Goal: Communication & Community: Answer question/provide support

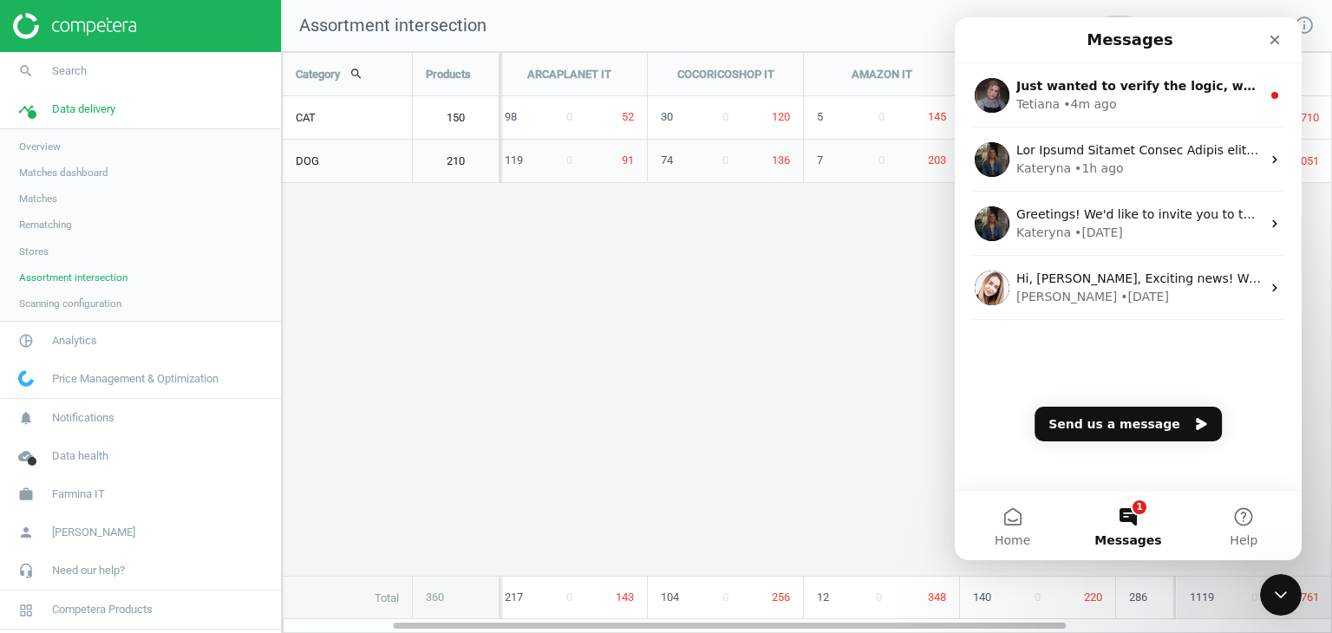
scroll to position [608, 1076]
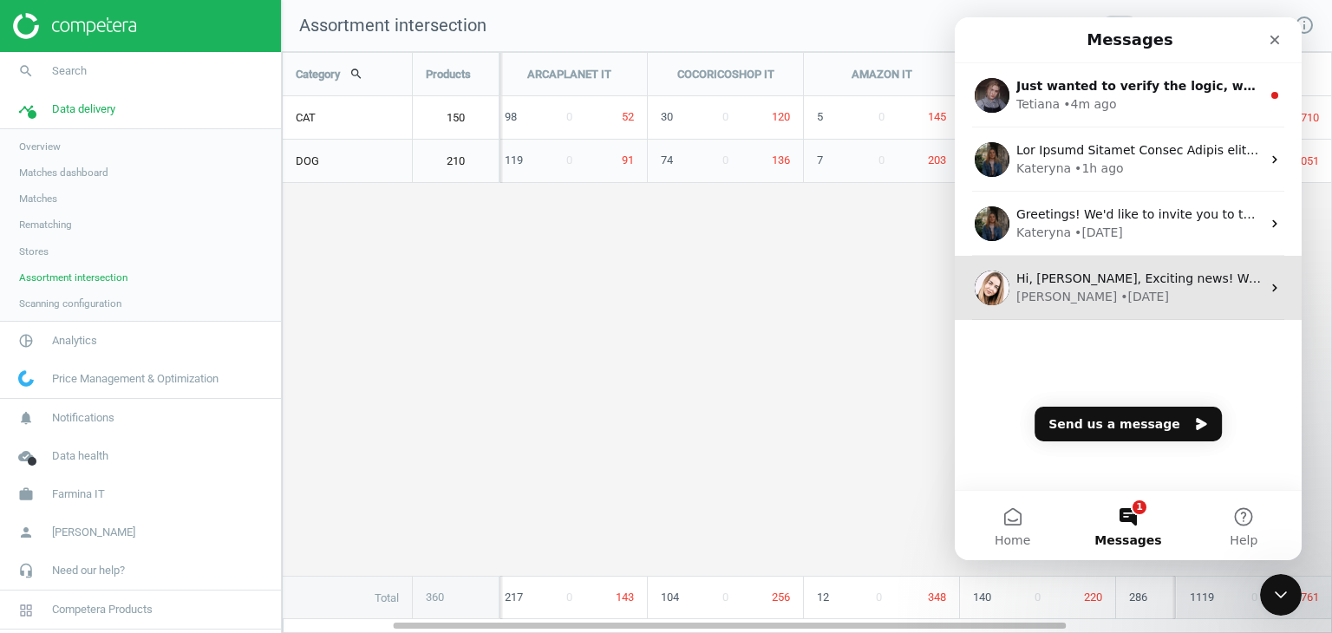
click at [1182, 311] on div "Hi, [PERSON_NAME], Exciting news! We've just launched the Competitive Data Chro…" at bounding box center [1128, 288] width 347 height 64
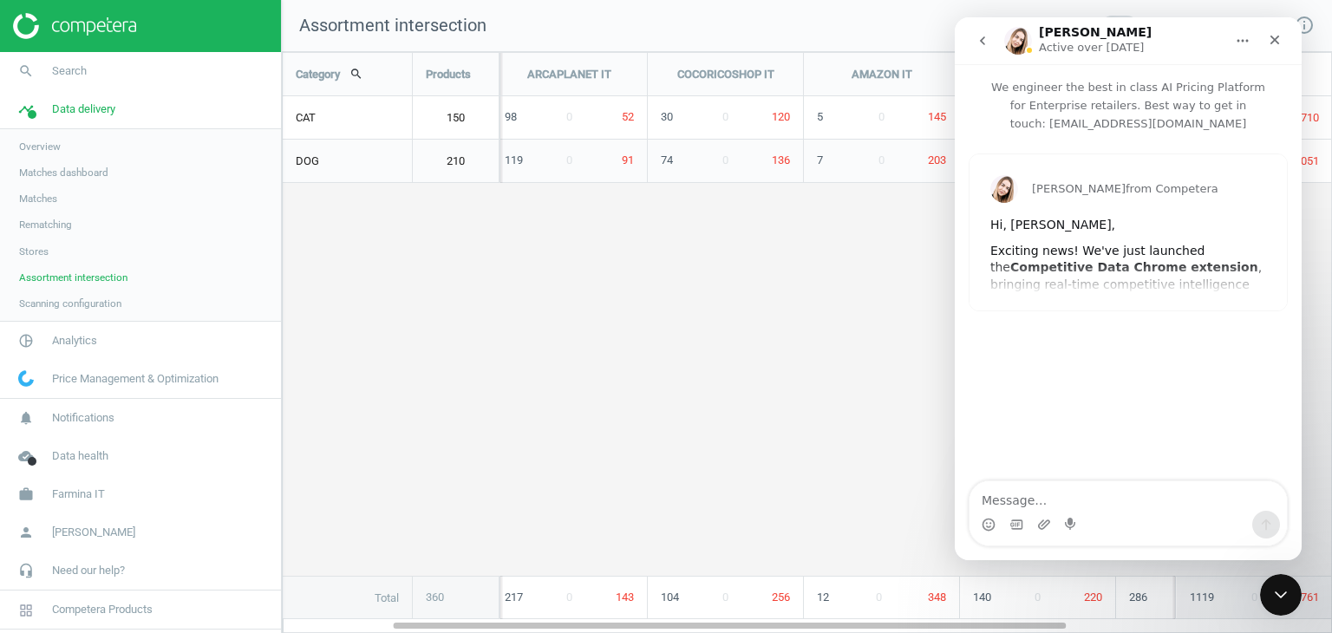
click at [1114, 261] on div "[PERSON_NAME] from Competera Hi, [PERSON_NAME], Exciting news! We've just launc…" at bounding box center [1128, 232] width 317 height 156
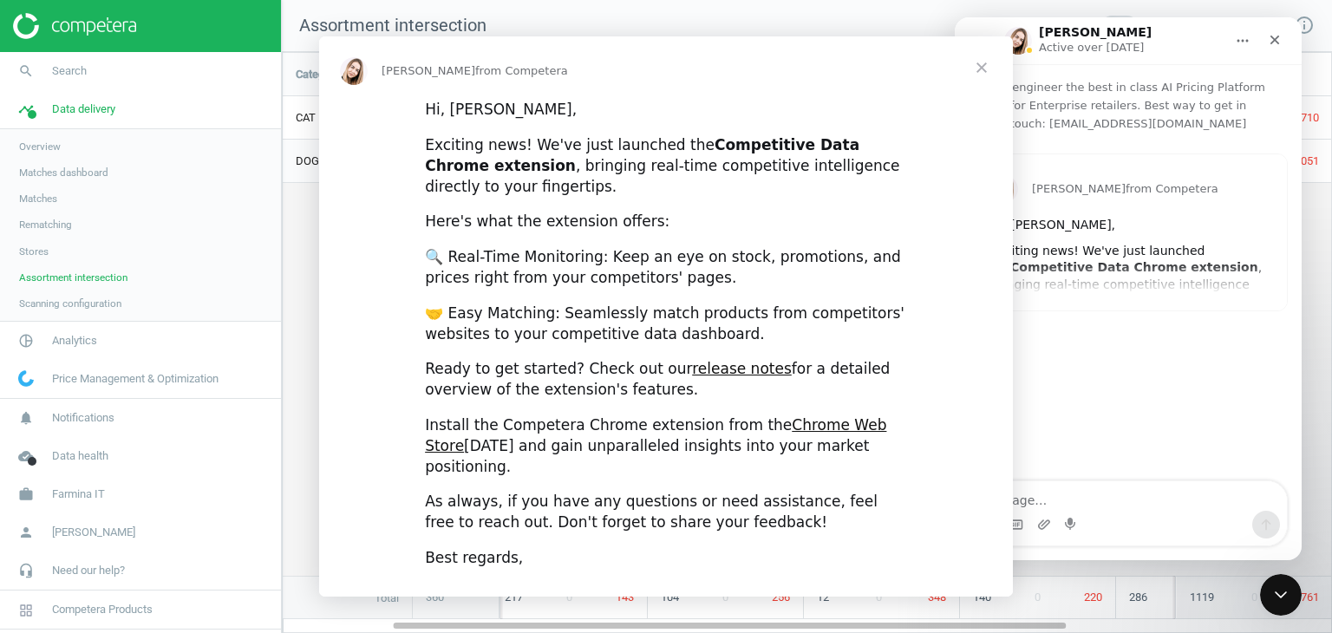
scroll to position [0, 0]
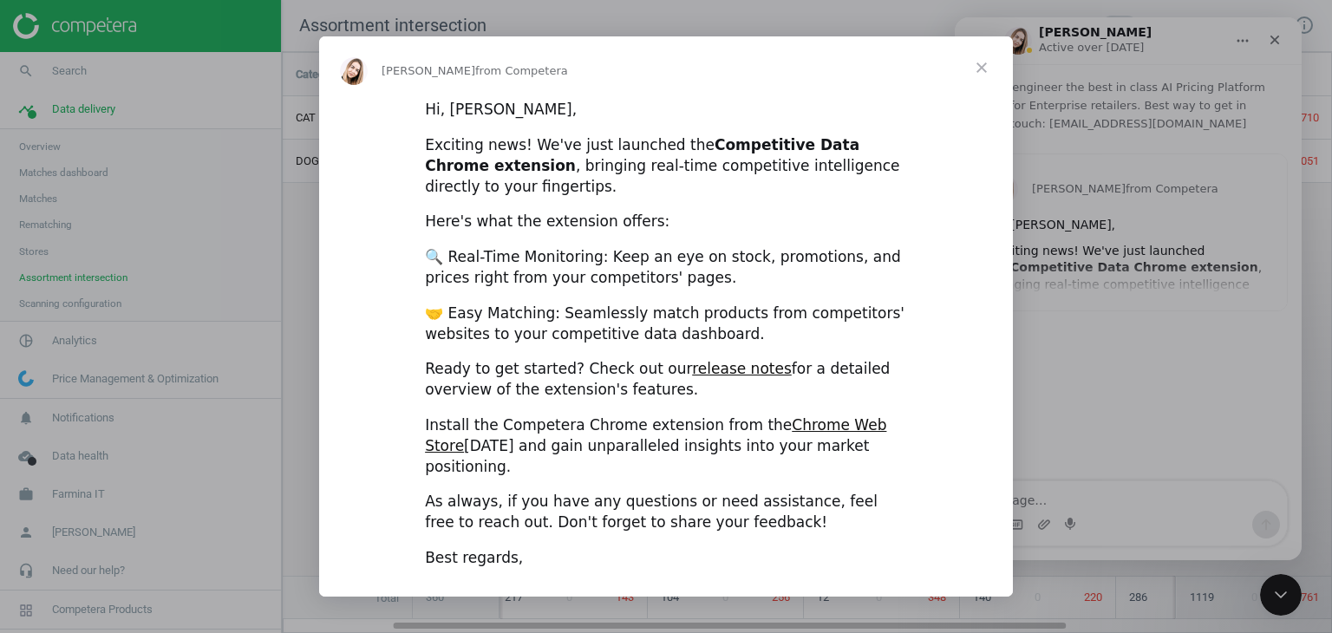
click at [988, 79] on span "Close" at bounding box center [982, 67] width 62 height 62
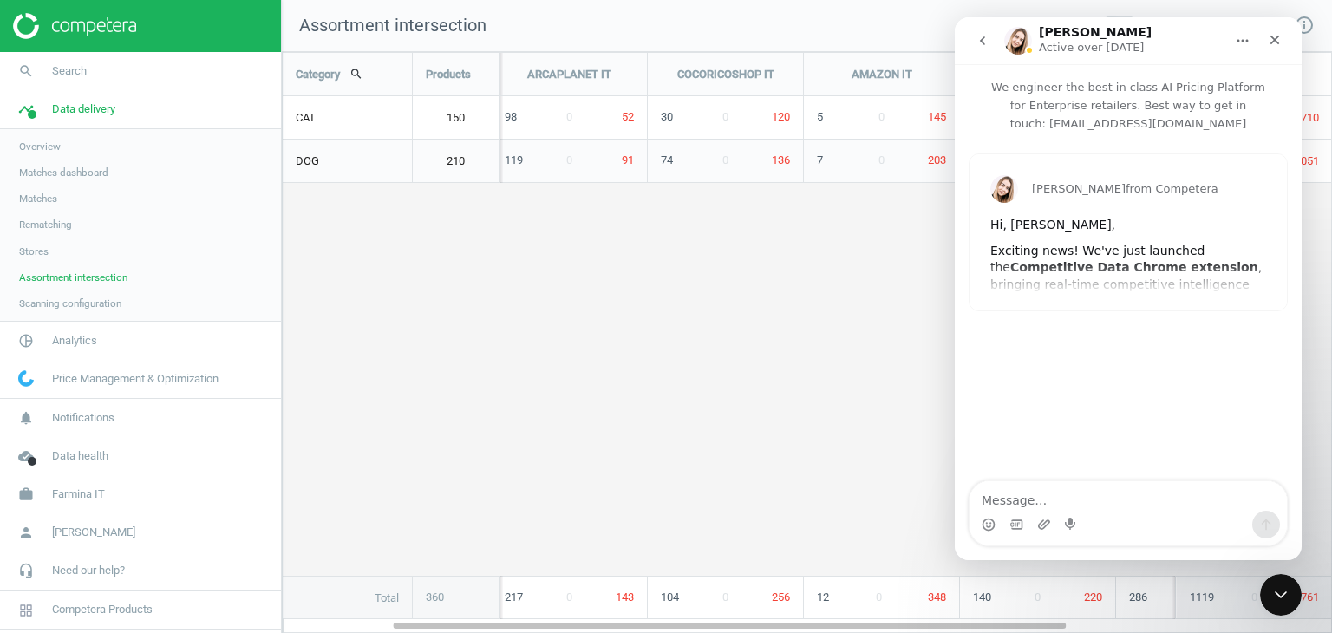
click at [983, 43] on icon "go back" at bounding box center [982, 40] width 5 height 9
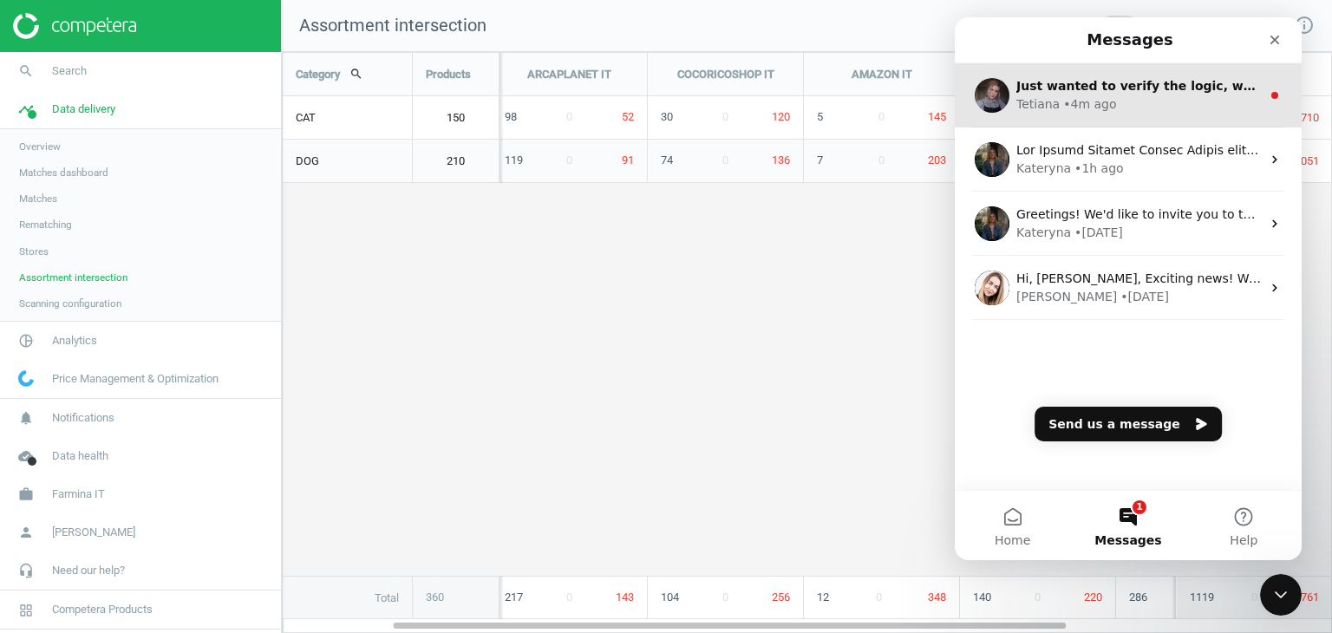
click at [1158, 112] on div "Tetiana • 4m ago" at bounding box center [1139, 104] width 245 height 18
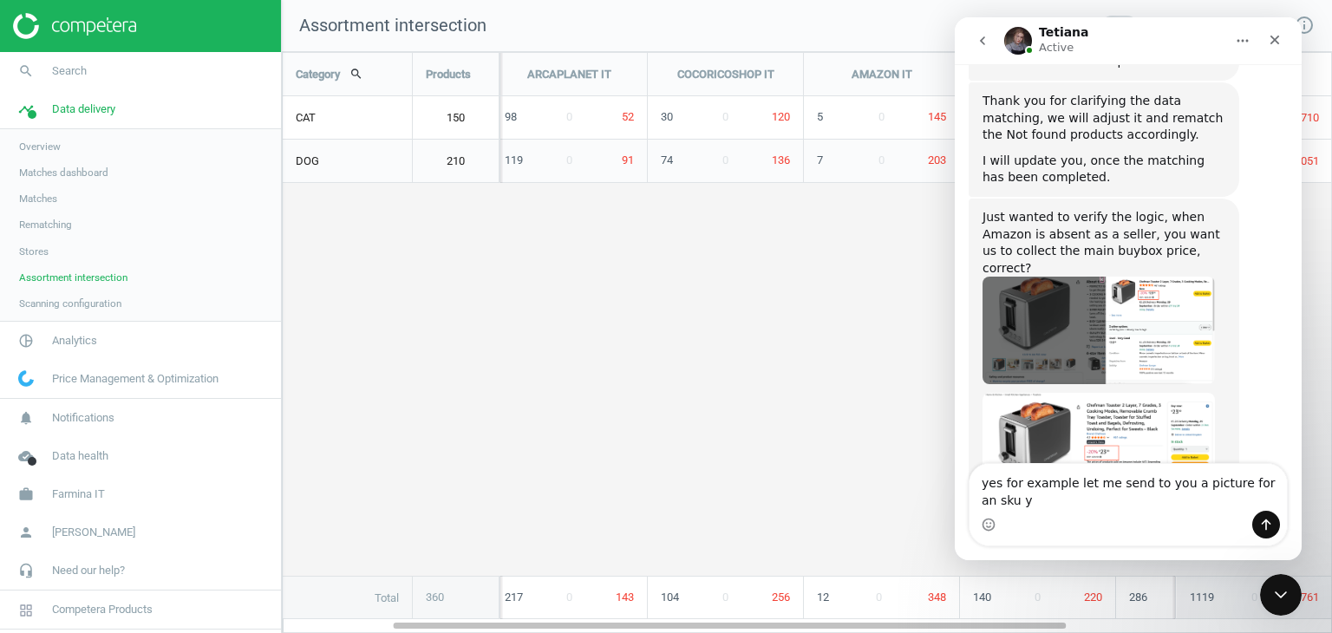
scroll to position [697, 0]
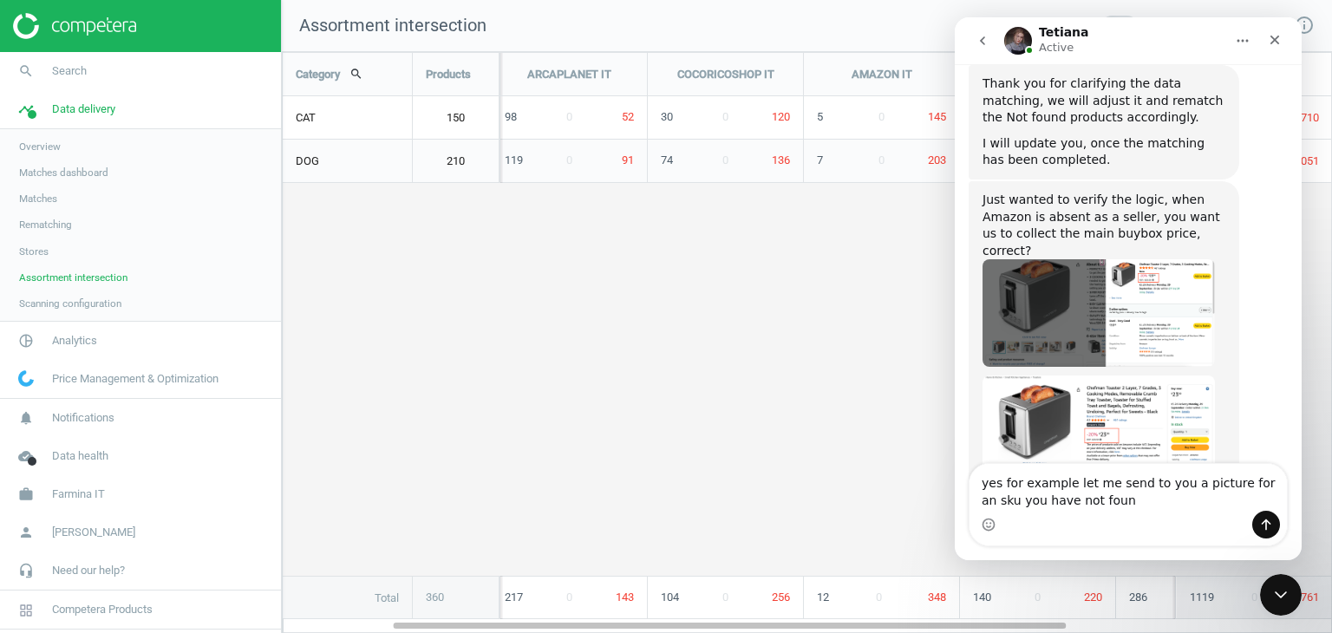
type textarea "yes for example let me send to you a picture for an sku you have not found"
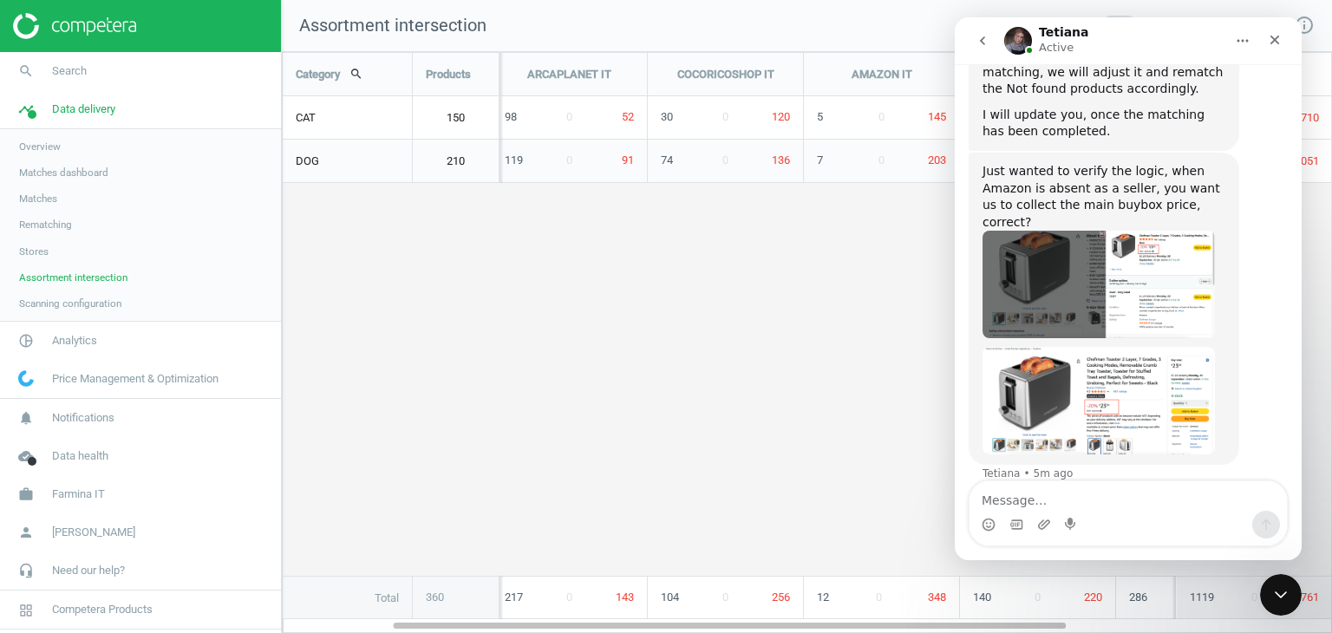
scroll to position [719, 0]
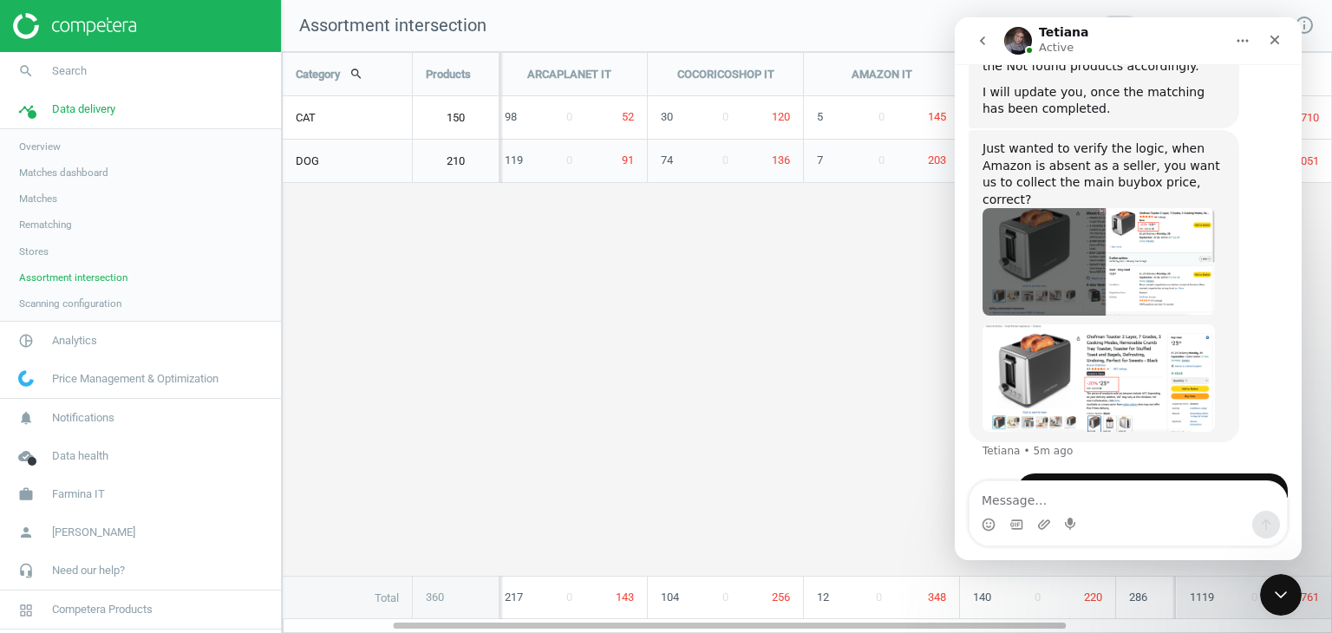
click at [986, 43] on icon "go back" at bounding box center [983, 41] width 14 height 14
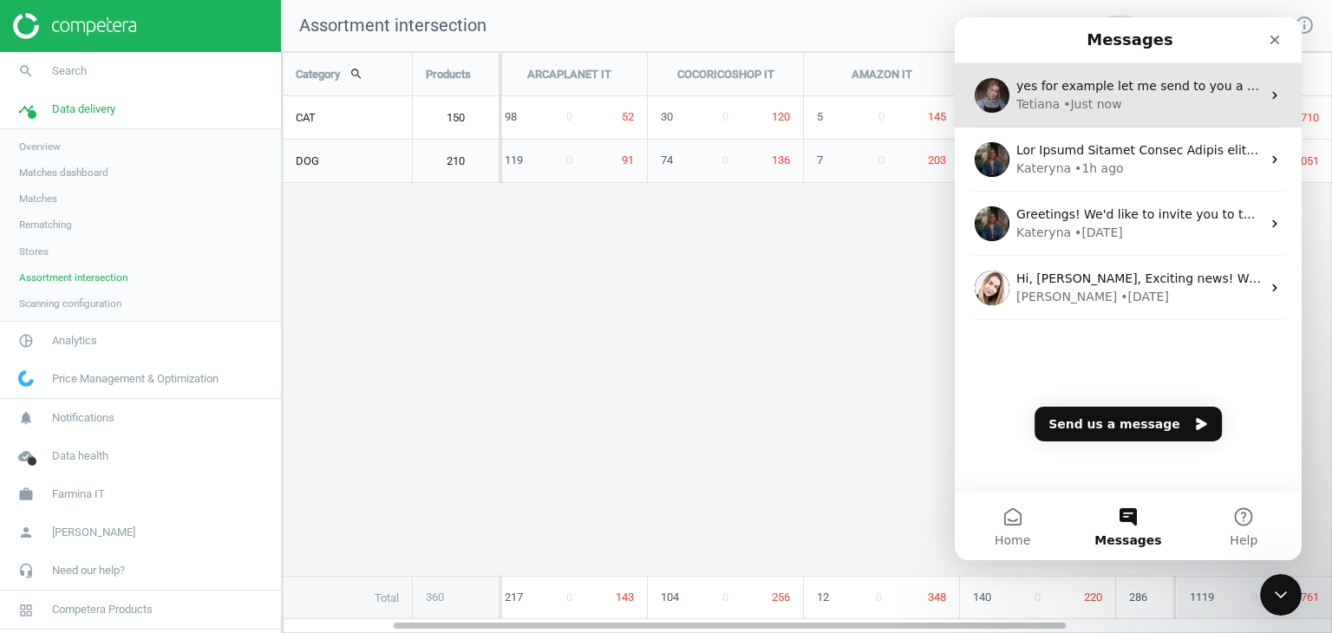
click at [1228, 80] on span "yes for example let me send to you a picture for an sku you have not found" at bounding box center [1247, 86] width 460 height 14
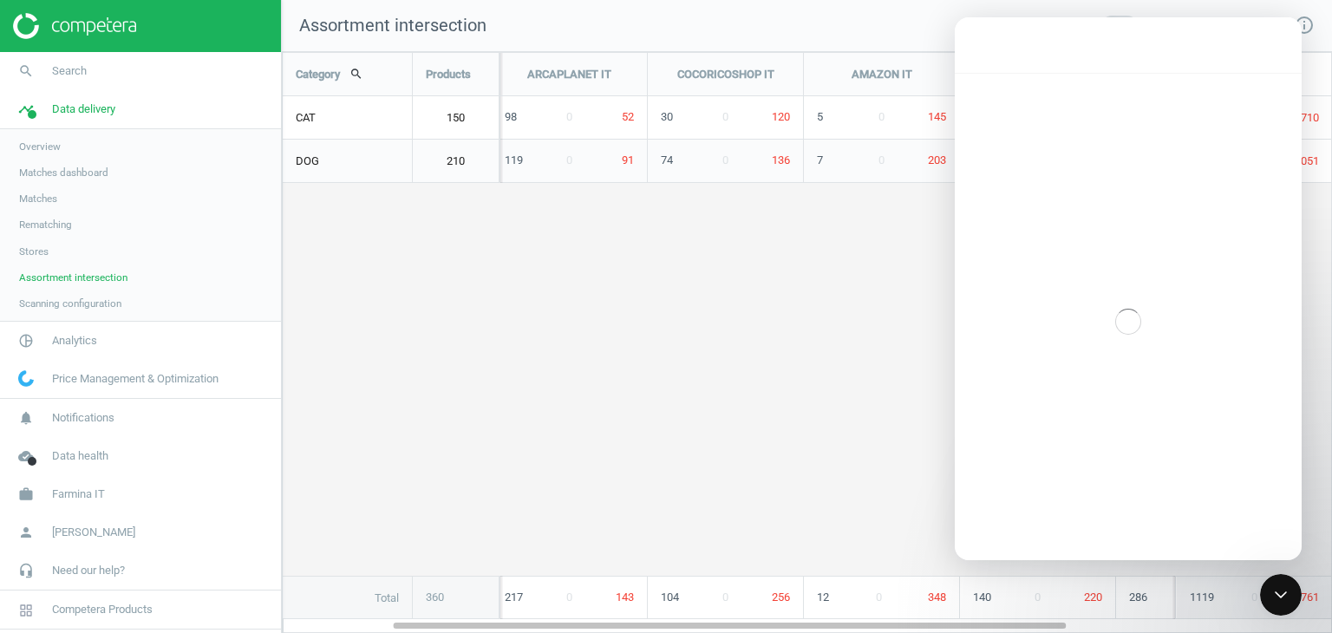
scroll to position [10, 0]
click at [723, 455] on div "Category search Products ZOOPLUS IT ARCAPLANET IT COCORICOSHOP IT AMAZON IT BAU…" at bounding box center [807, 336] width 1049 height 566
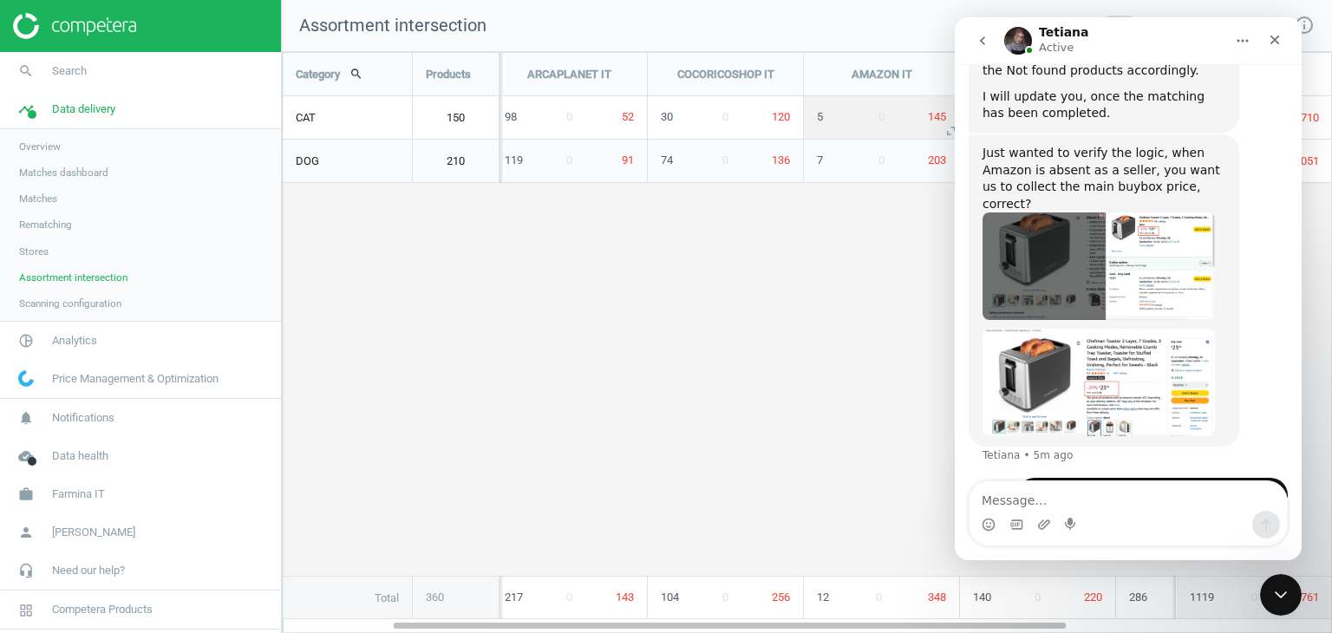
scroll to position [719, 0]
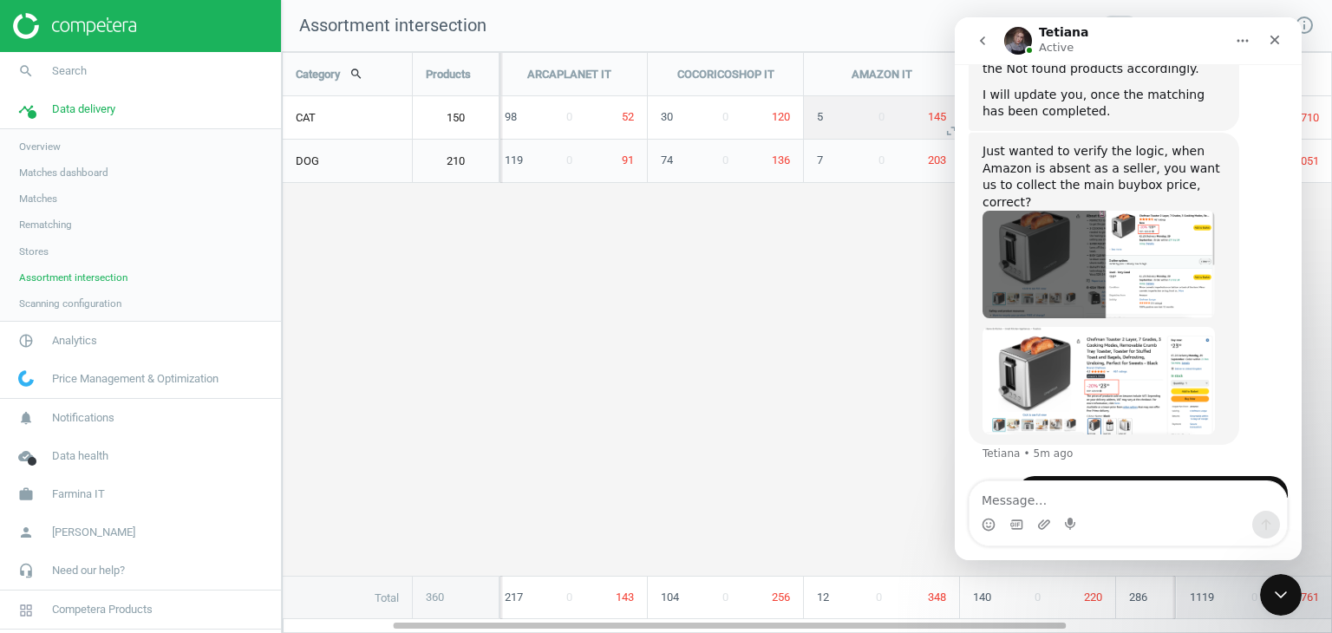
click at [937, 119] on span "145" at bounding box center [937, 116] width 18 height 13
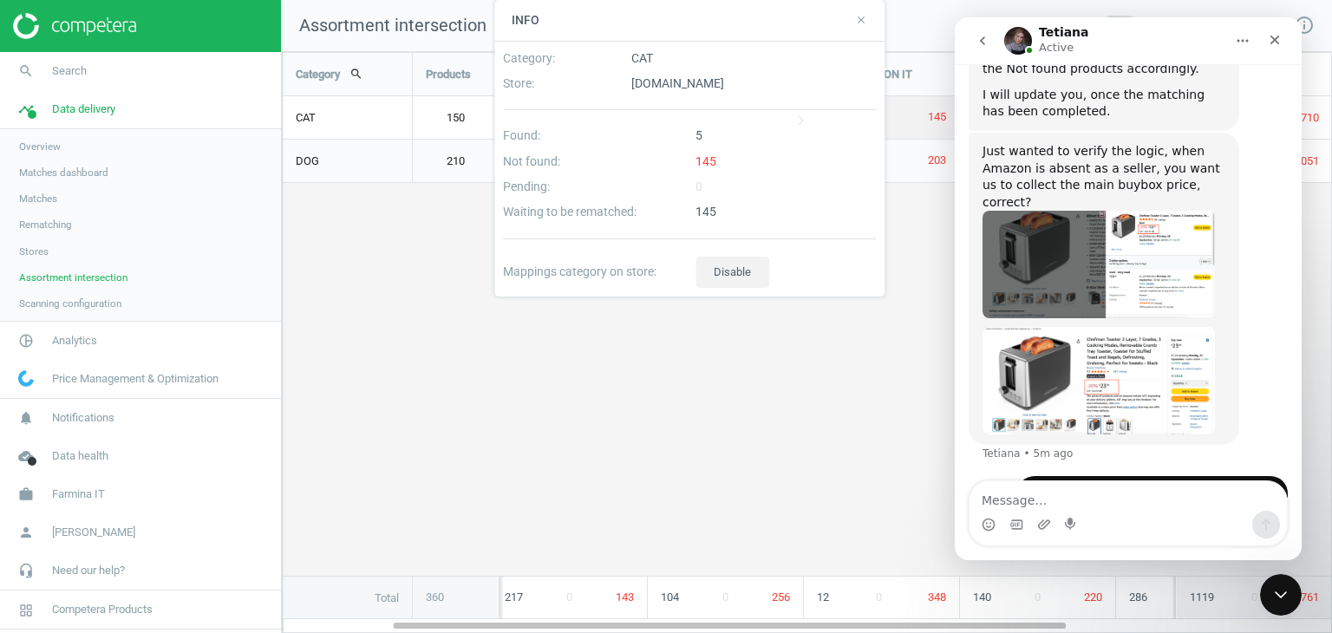
click at [705, 160] on div "145" at bounding box center [786, 166] width 193 height 25
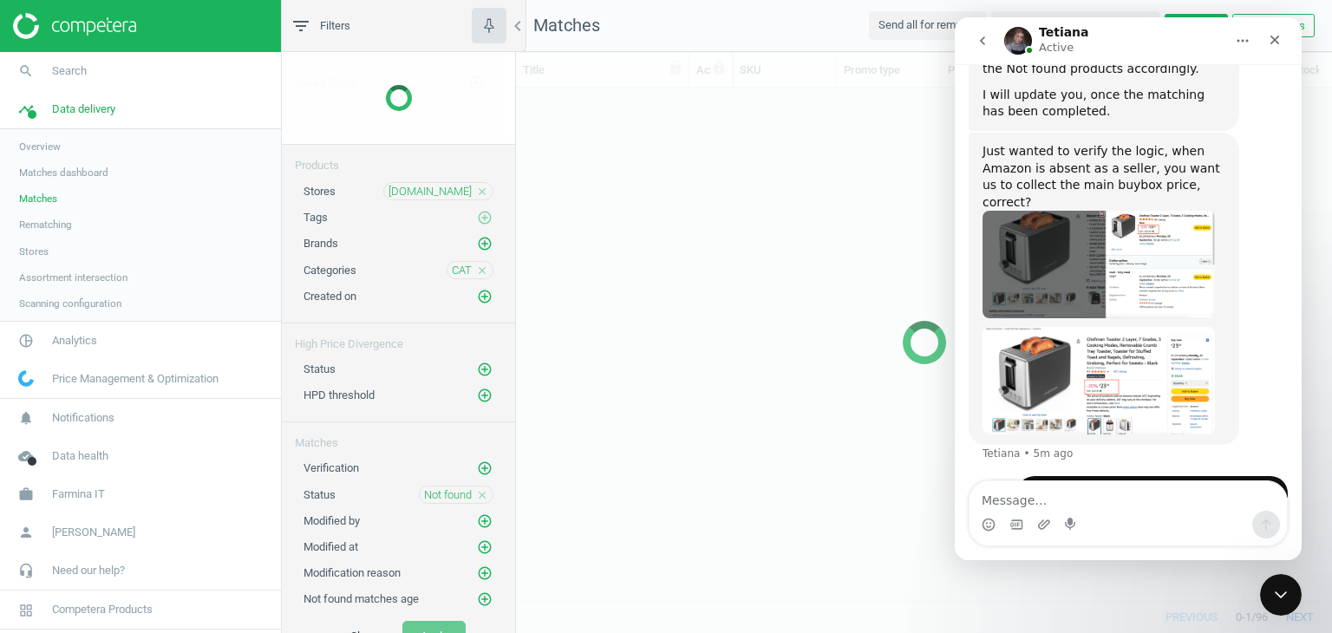
scroll to position [487, 803]
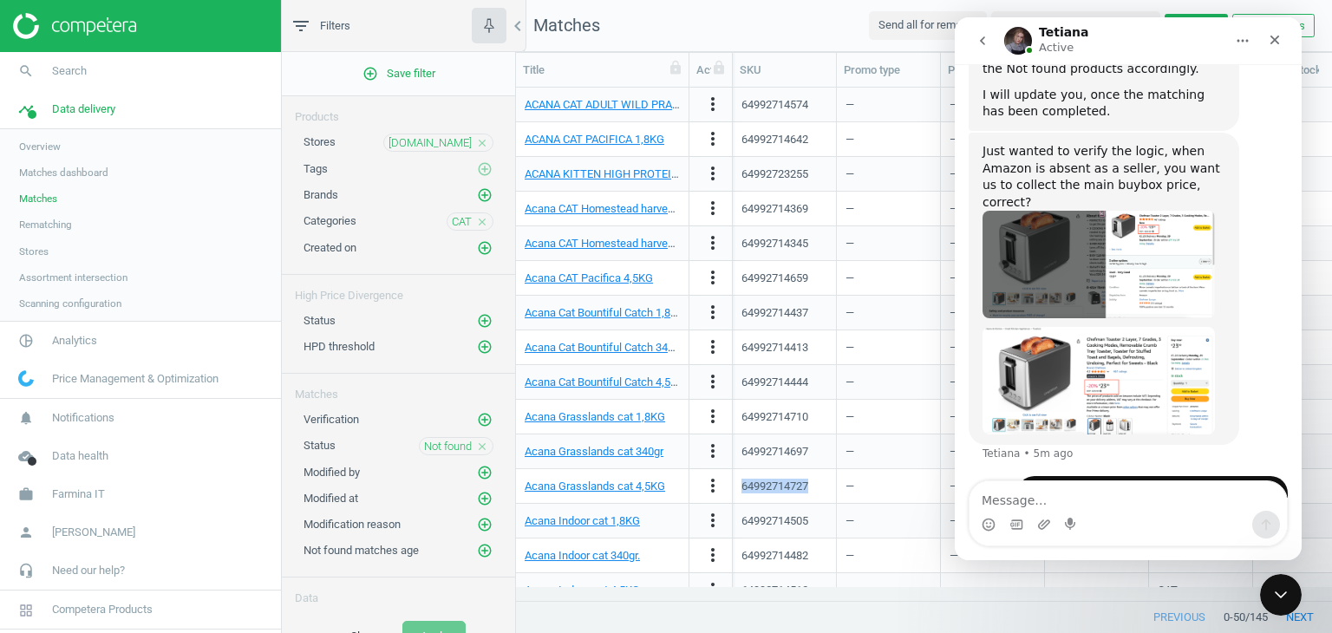
drag, startPoint x: 808, startPoint y: 485, endPoint x: 725, endPoint y: 487, distance: 82.4
click at [725, 487] on div "Acana Grasslands cat 4,5KG more_vert 64992714727 — — — CAT — — — Champion Petfo…" at bounding box center [924, 486] width 816 height 35
copy div "64992714727"
drag, startPoint x: 671, startPoint y: 489, endPoint x: 524, endPoint y: 491, distance: 146.6
click at [525, 491] on div "Acana Grasslands cat 4,5KG" at bounding box center [602, 486] width 155 height 30
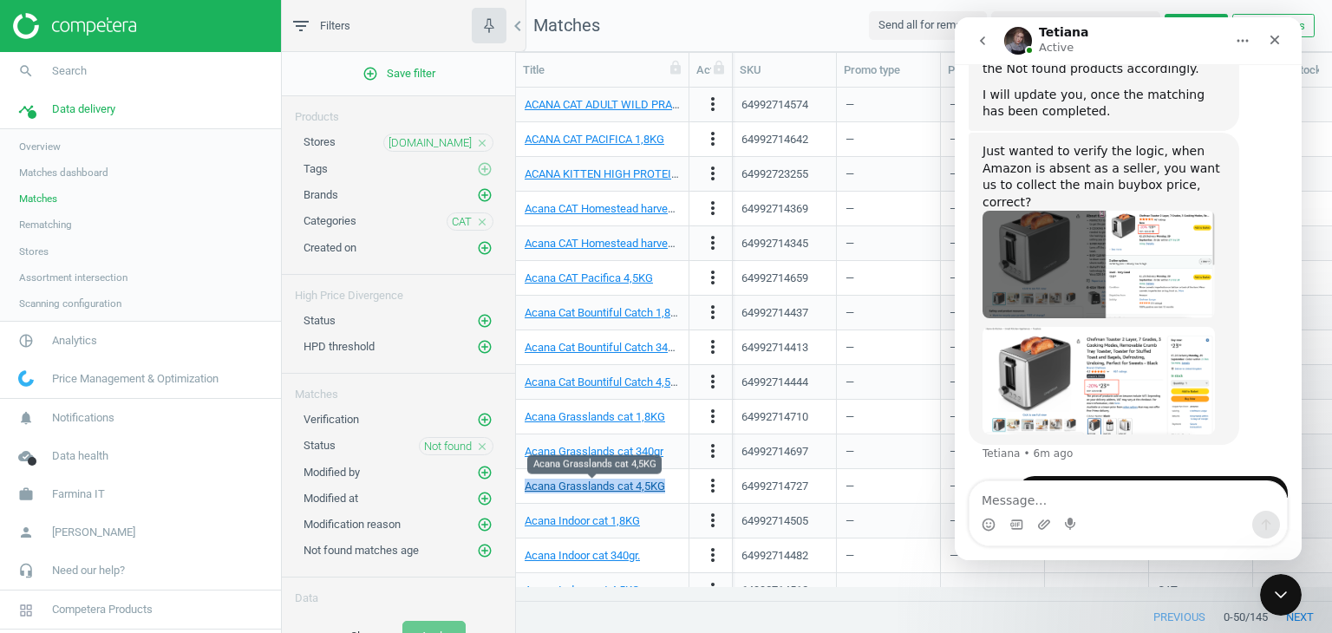
copy link "Acana Grasslands cat 4,5KG"
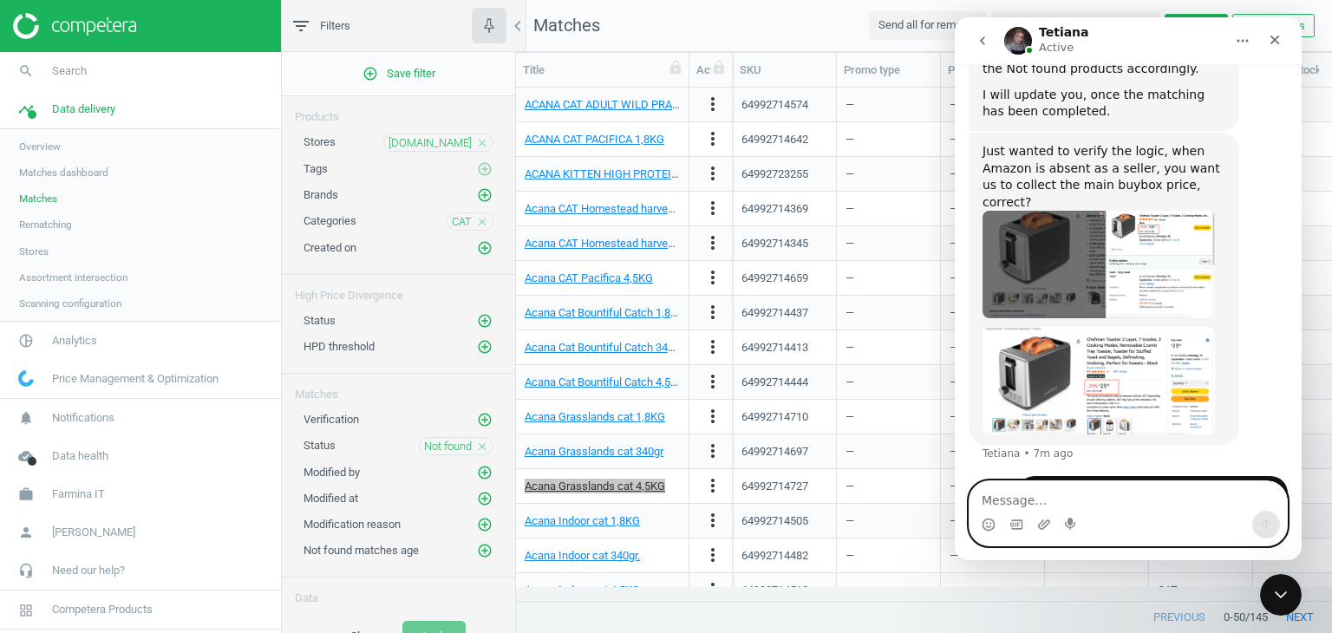
click at [985, 500] on textarea "Message…" at bounding box center [1128, 495] width 317 height 29
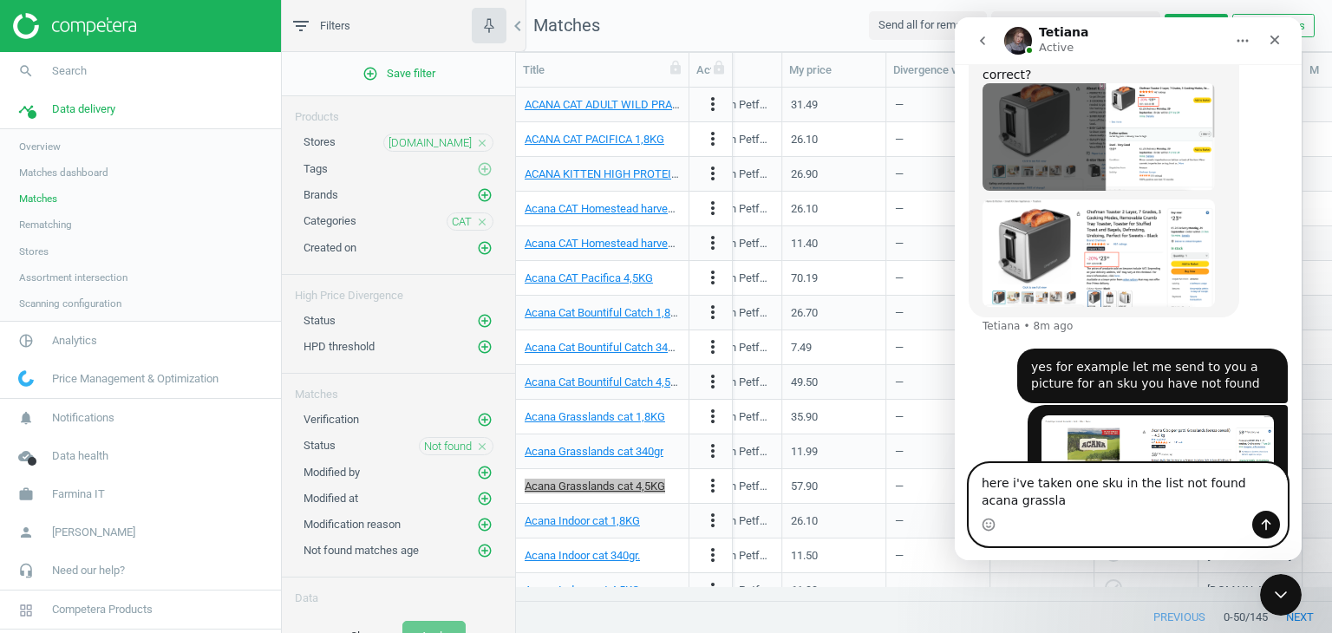
scroll to position [864, 0]
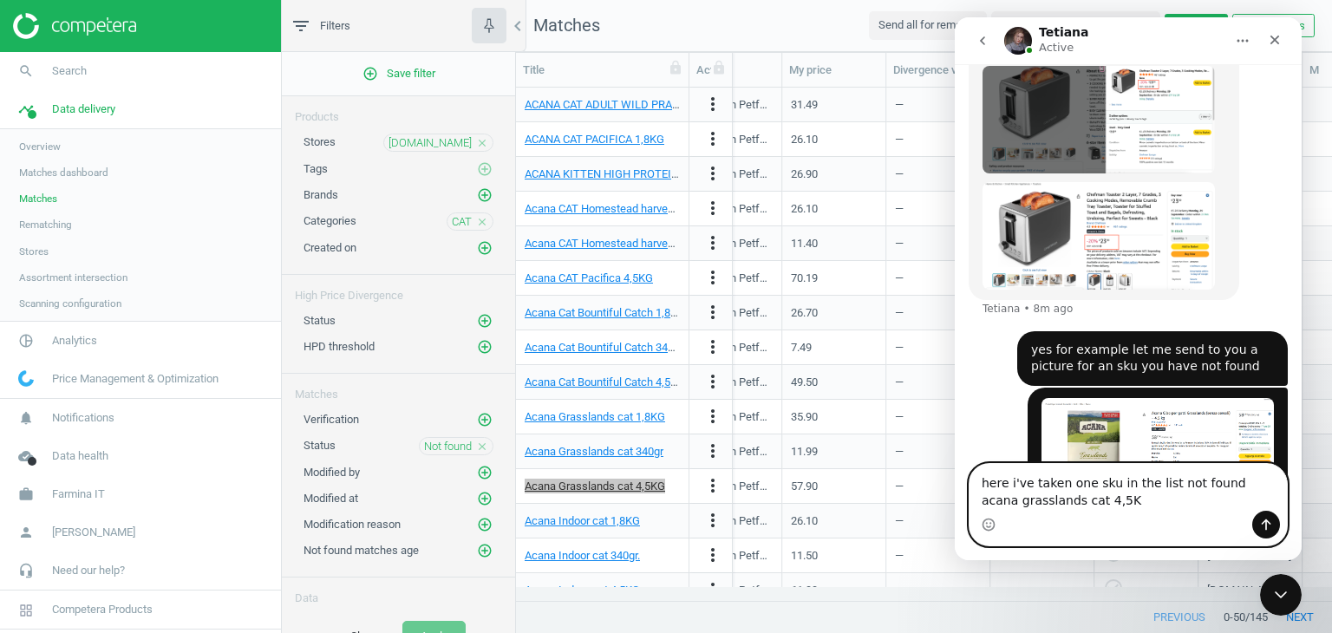
type textarea "here i've taken one sku in the list not found acana grasslands cat 4,5KG"
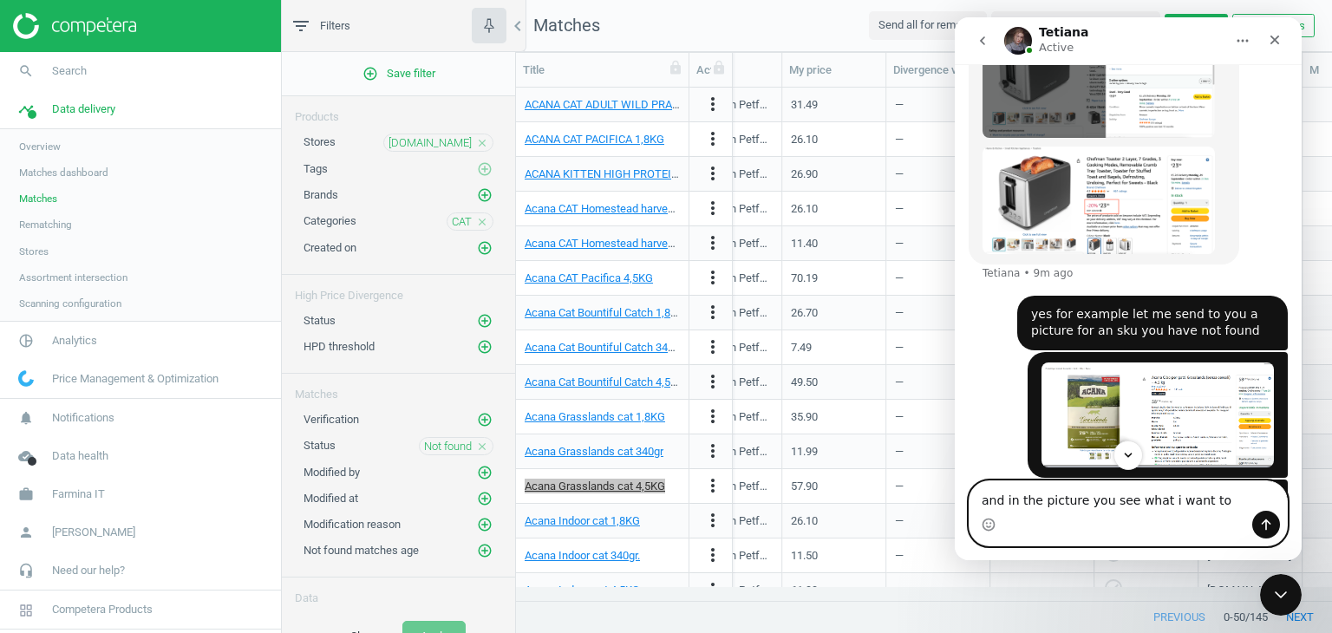
scroll to position [903, 0]
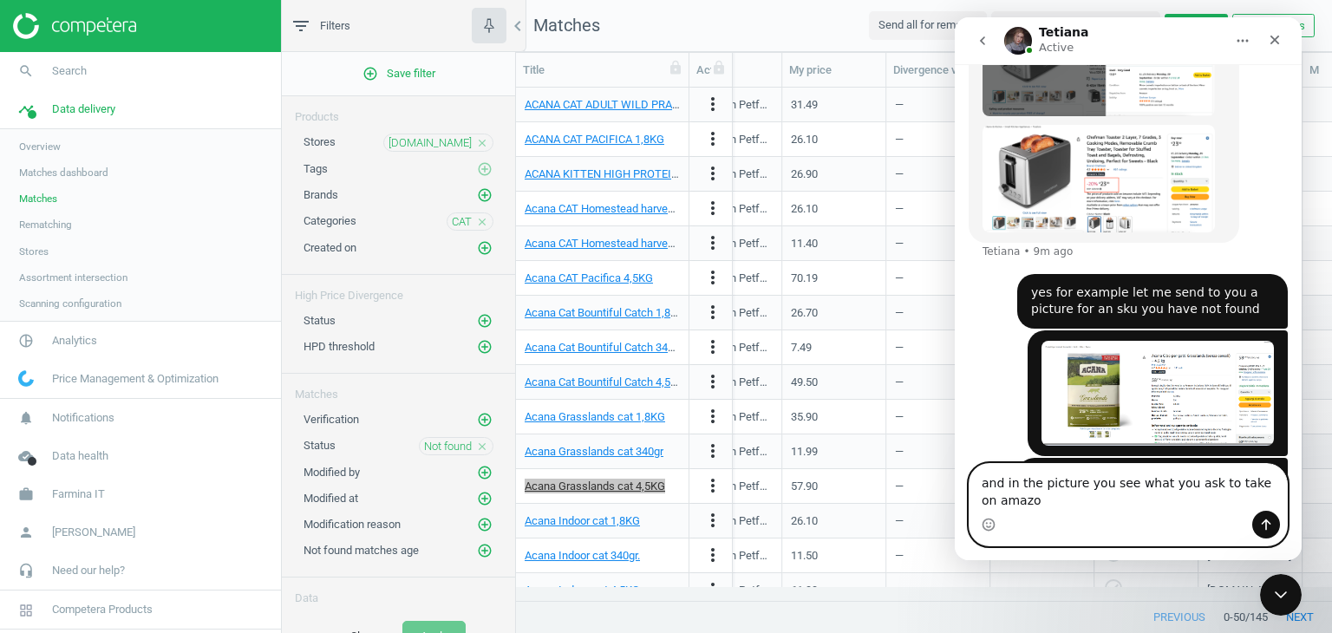
type textarea "and in the picture you see what you ask to take on amazon"
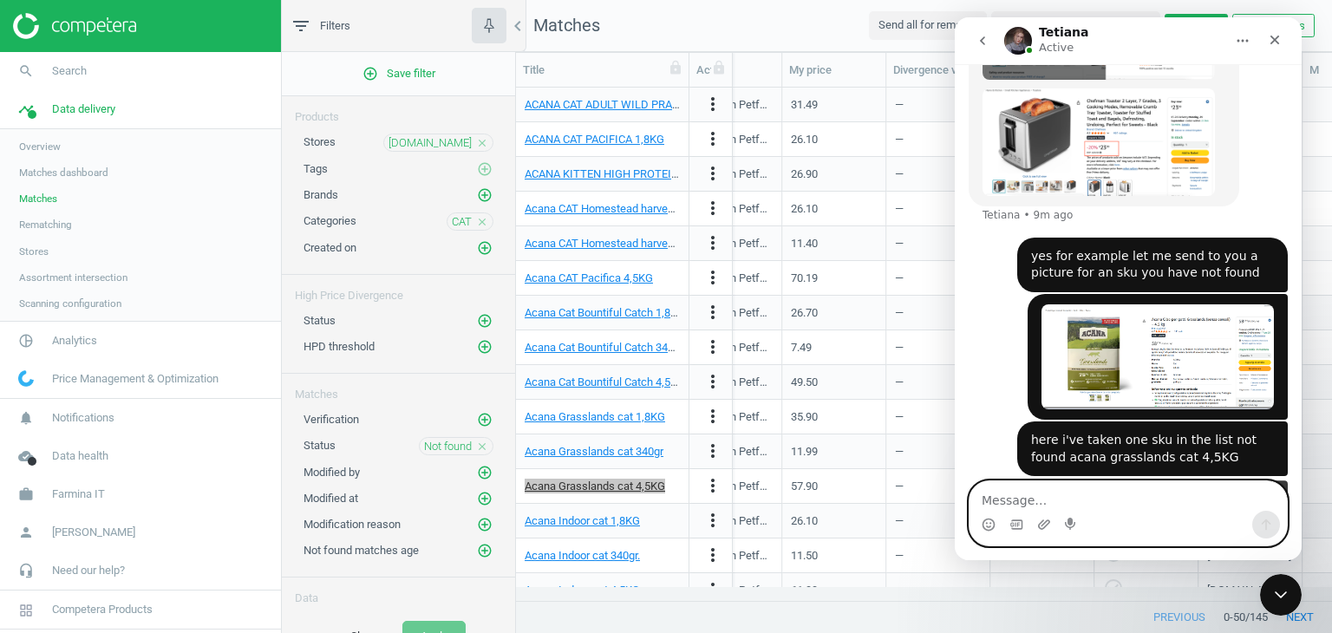
scroll to position [960, 0]
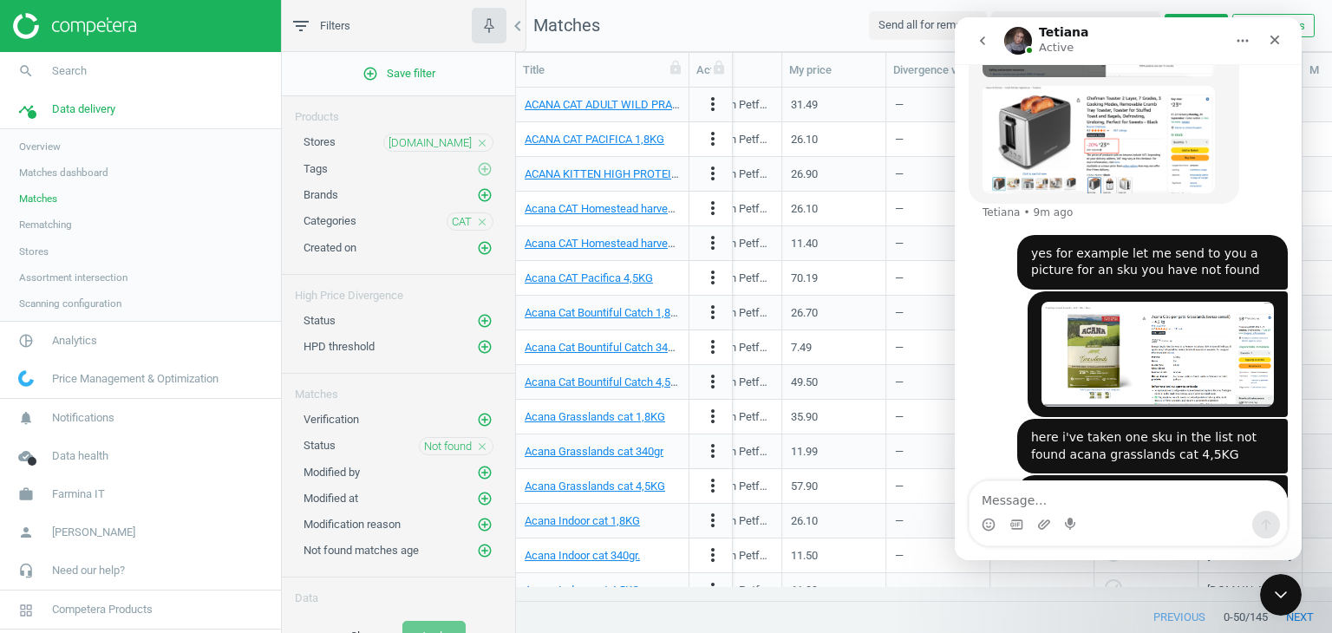
click at [691, 31] on nav "Matches Send all for rematch Send all Not found for rematch get_app Export Edit…" at bounding box center [924, 26] width 816 height 52
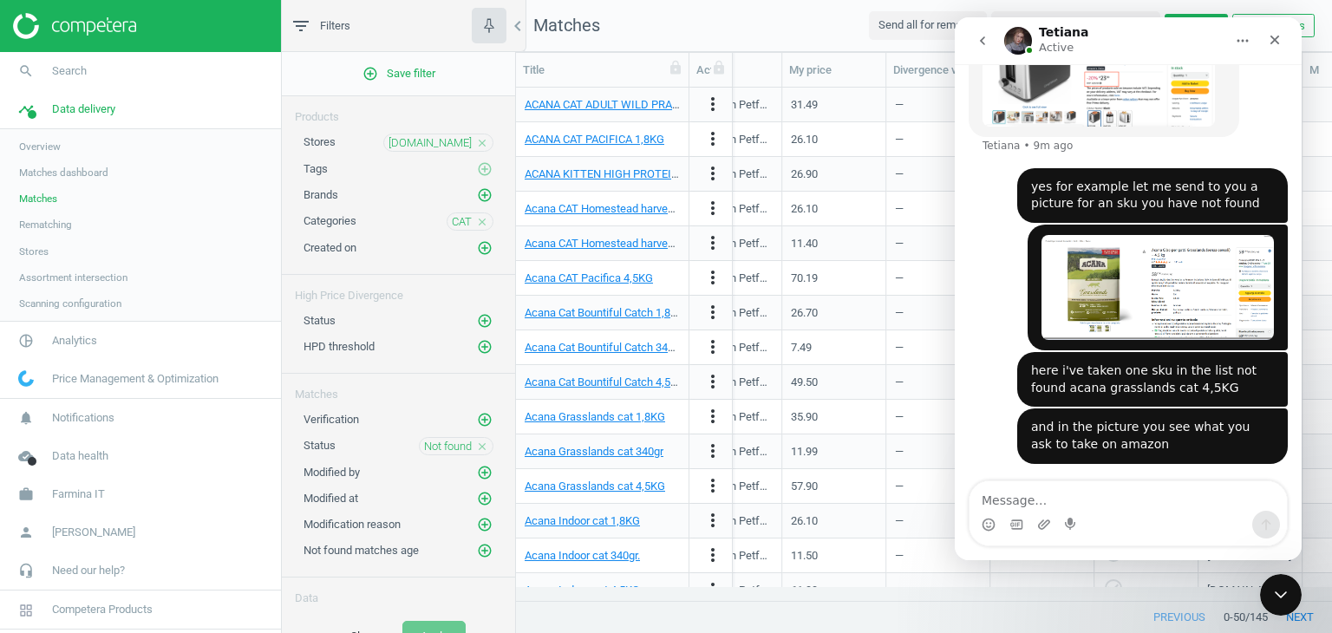
click at [1215, 419] on div "and in the picture you see what you ask to take on amazon" at bounding box center [1152, 436] width 243 height 34
drag, startPoint x: 1206, startPoint y: 364, endPoint x: 1197, endPoint y: 361, distance: 9.3
click at [1204, 419] on div "and in the picture you see what you ask to take on amazon" at bounding box center [1152, 436] width 243 height 34
drag, startPoint x: 1194, startPoint y: 361, endPoint x: 1207, endPoint y: 361, distance: 13.0
click at [1207, 419] on div "and in the picture you see what you ask to take on amazon" at bounding box center [1152, 436] width 243 height 34
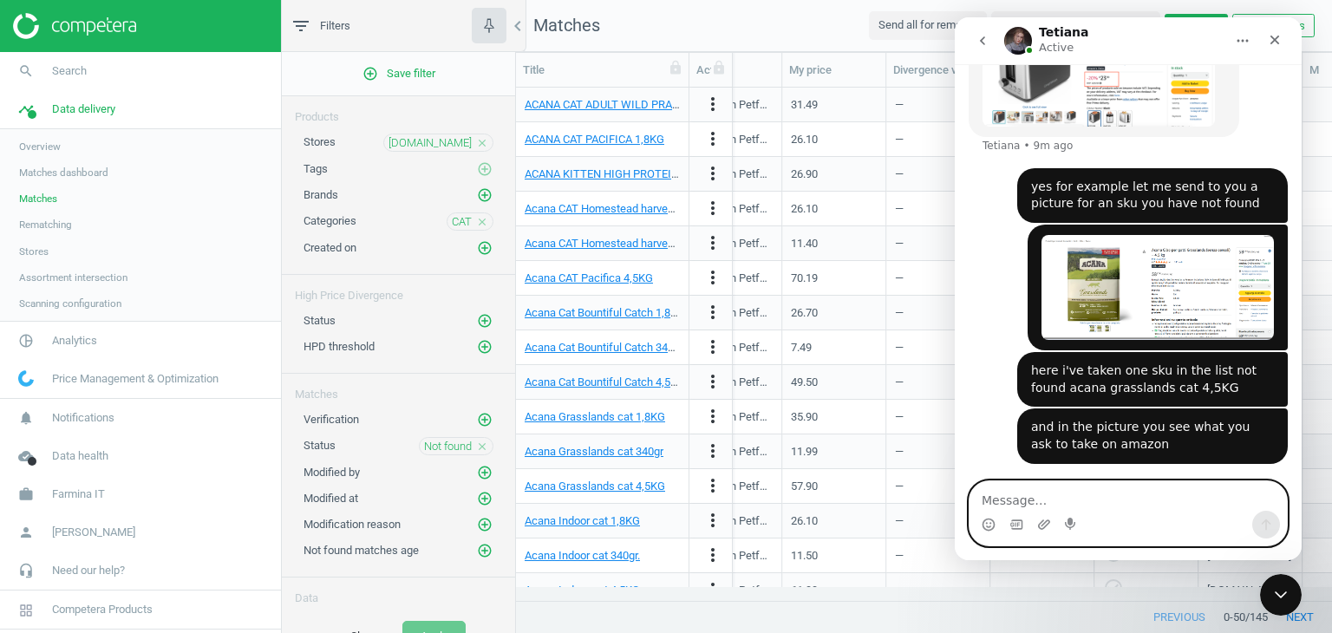
click at [1056, 502] on textarea "Message…" at bounding box center [1128, 495] width 317 height 29
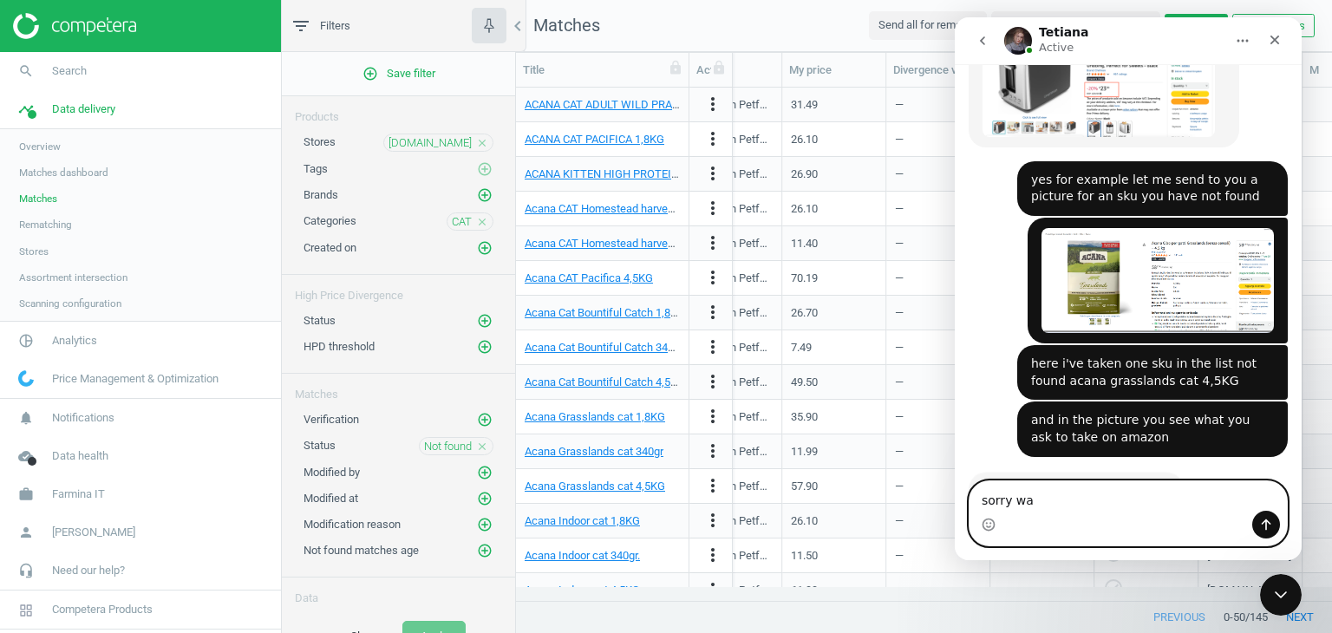
scroll to position [1012, 0]
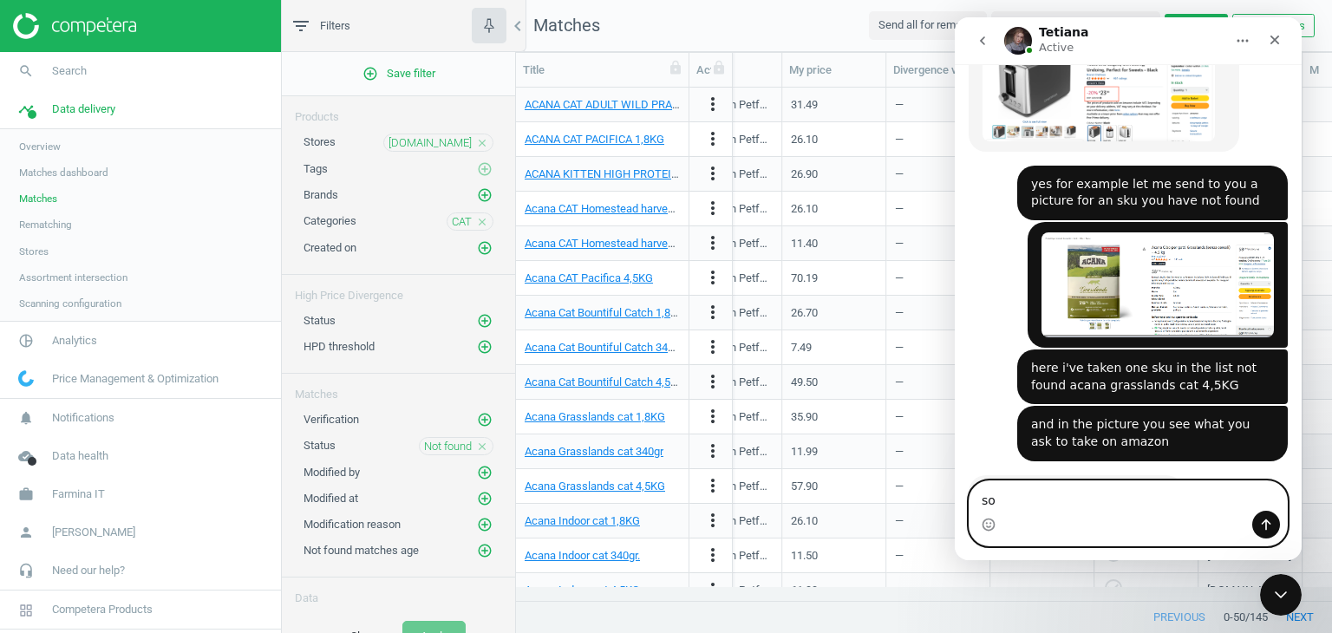
type textarea "s"
type textarea "thanks to you"
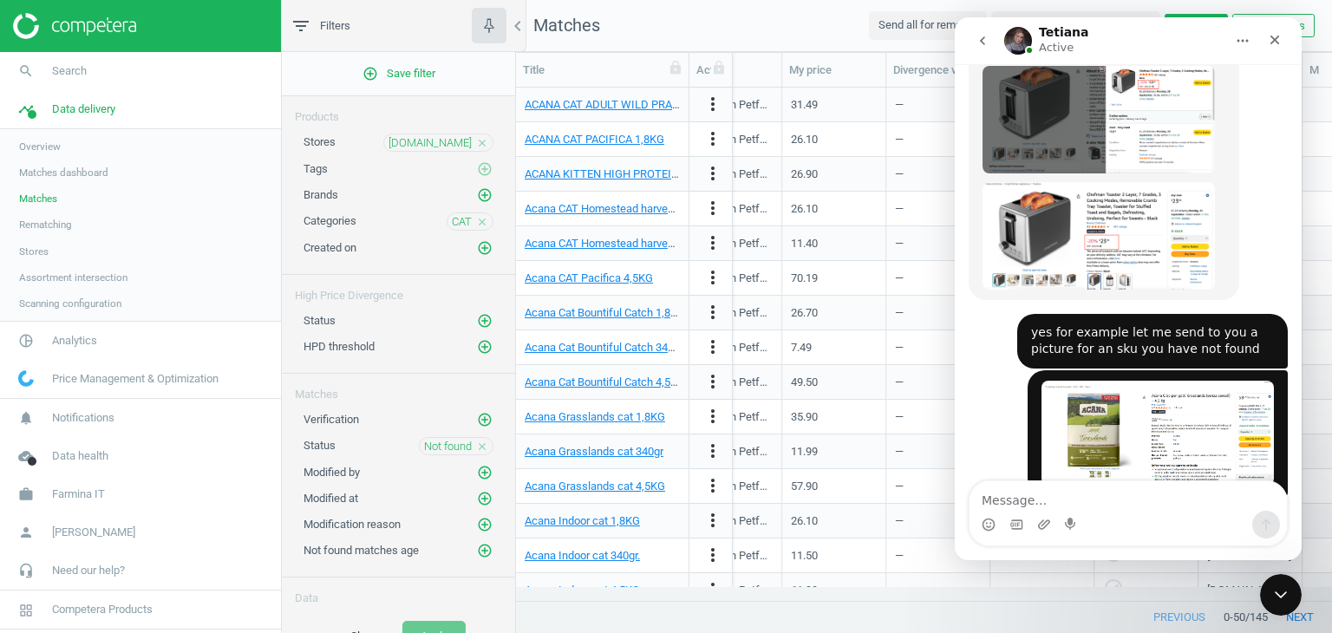
scroll to position [829, 0]
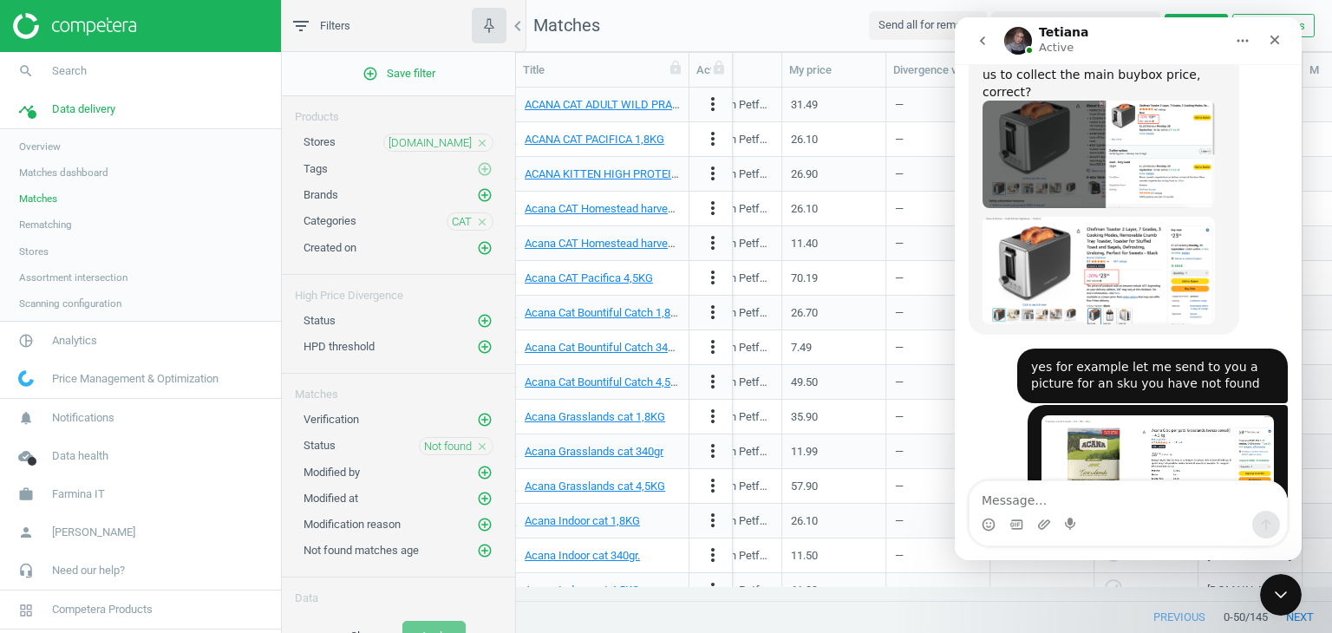
click at [977, 46] on icon "go back" at bounding box center [983, 41] width 14 height 14
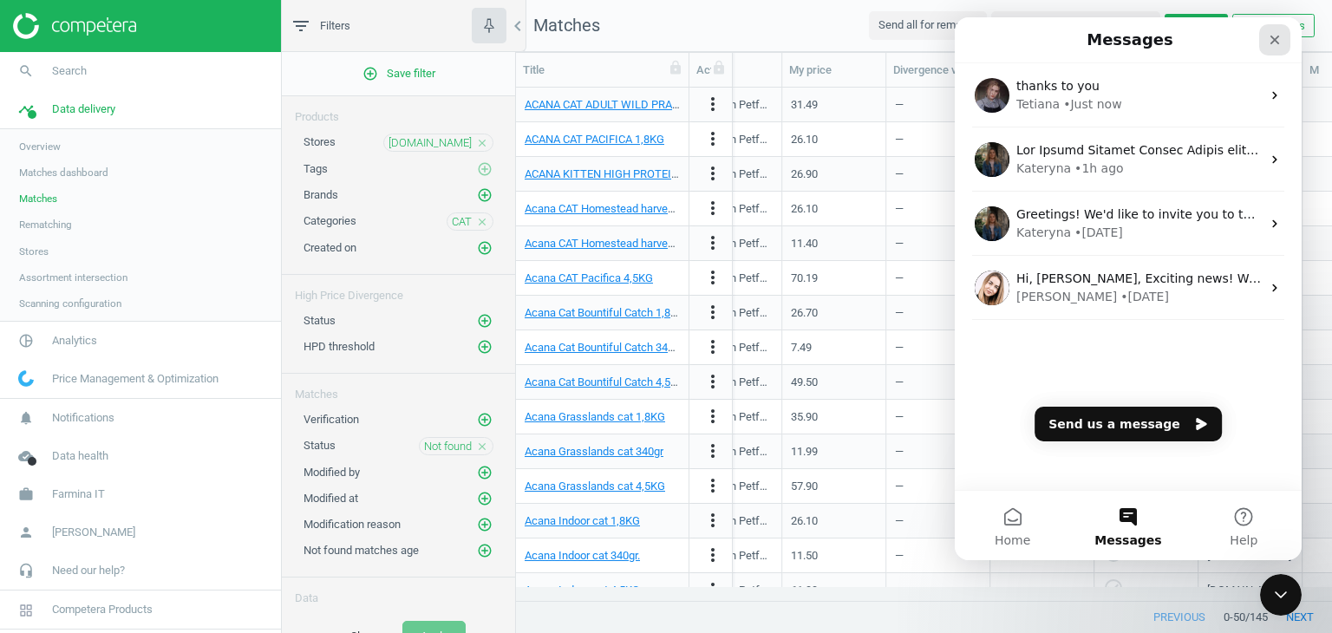
drag, startPoint x: 1276, startPoint y: 47, endPoint x: 2234, endPoint y: 79, distance: 959.0
click at [1276, 47] on div "Close" at bounding box center [1275, 39] width 31 height 31
